Goal: Task Accomplishment & Management: Use online tool/utility

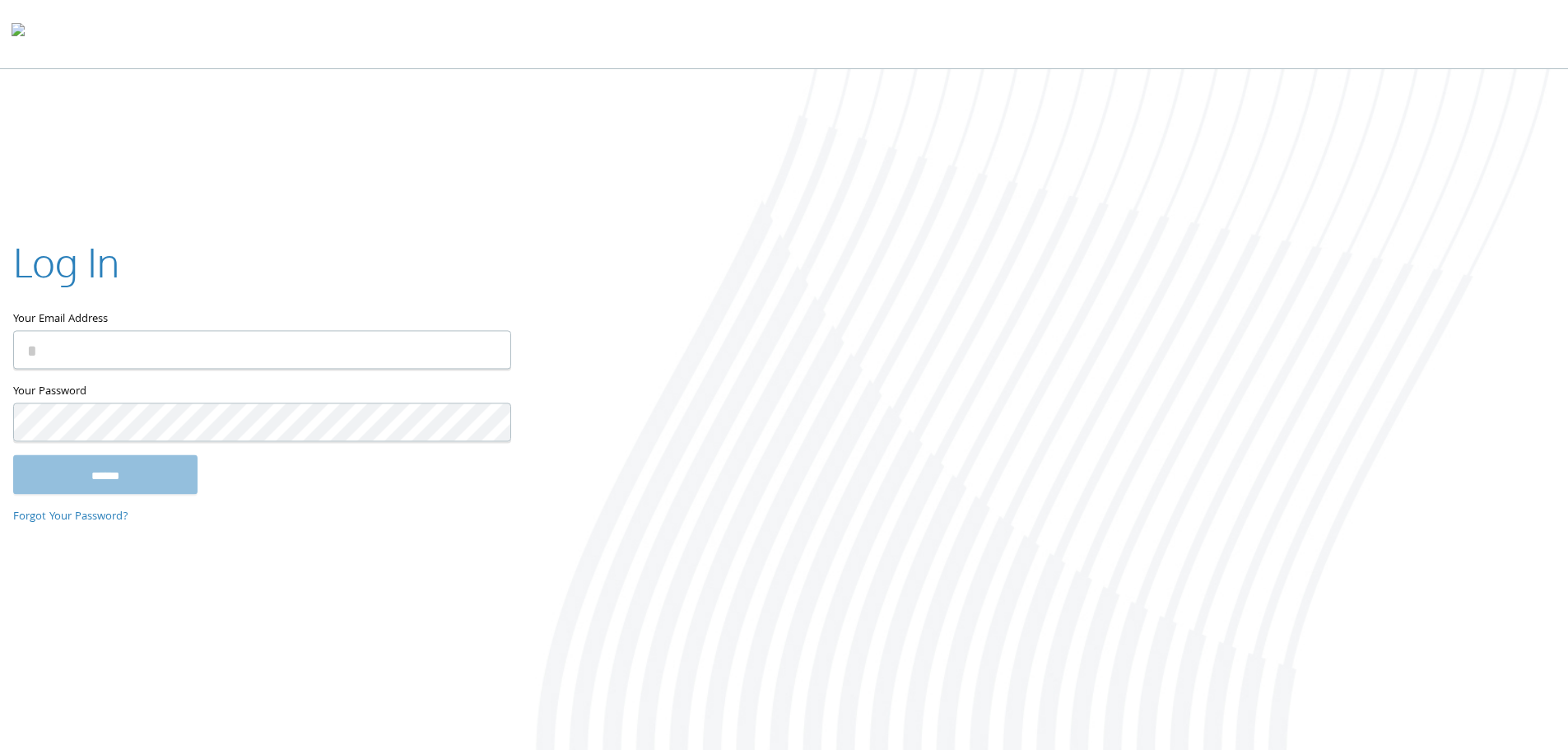
type input "**********"
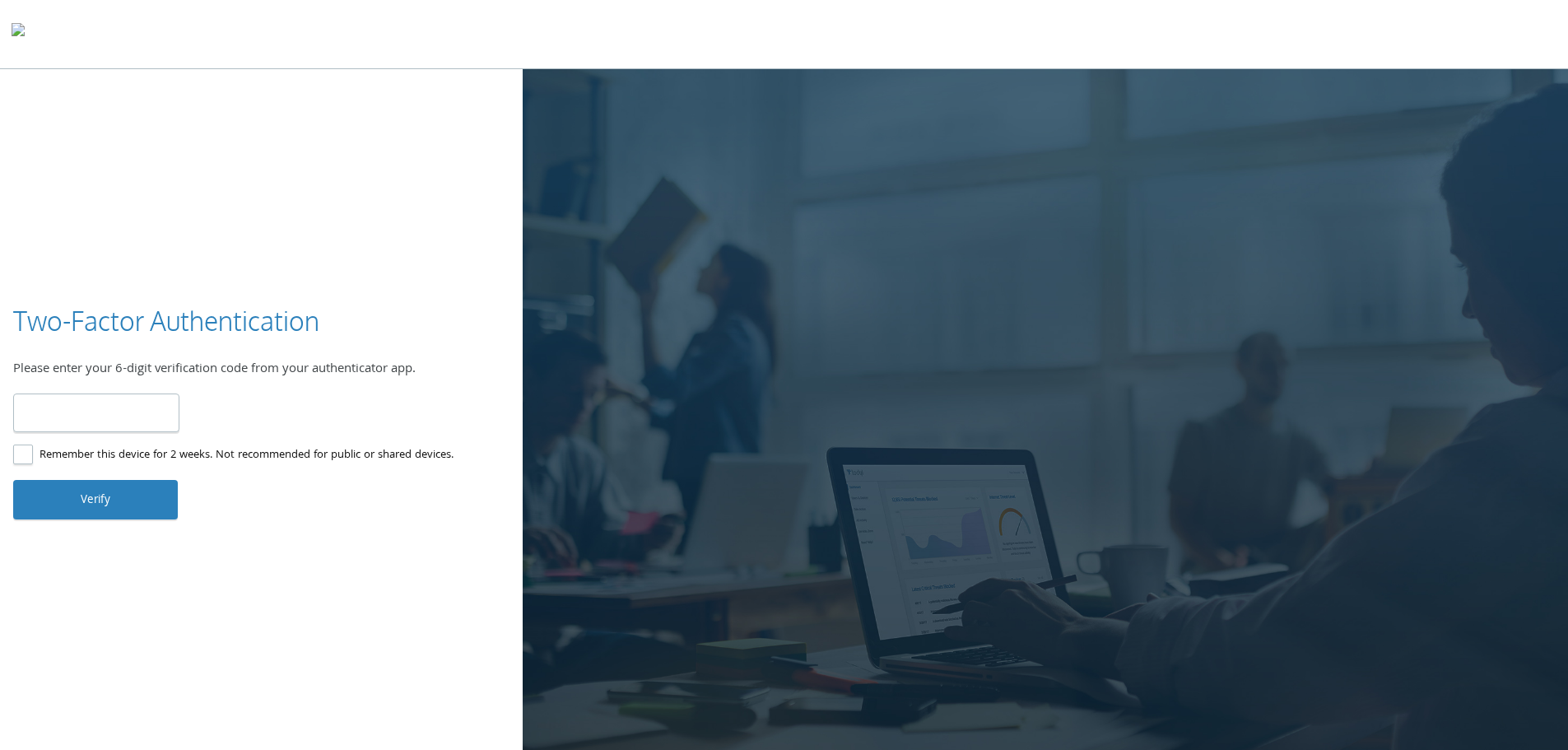
click at [90, 413] on input "number" at bounding box center [97, 412] width 166 height 38
type input "******"
